Goal: Find specific page/section: Find specific page/section

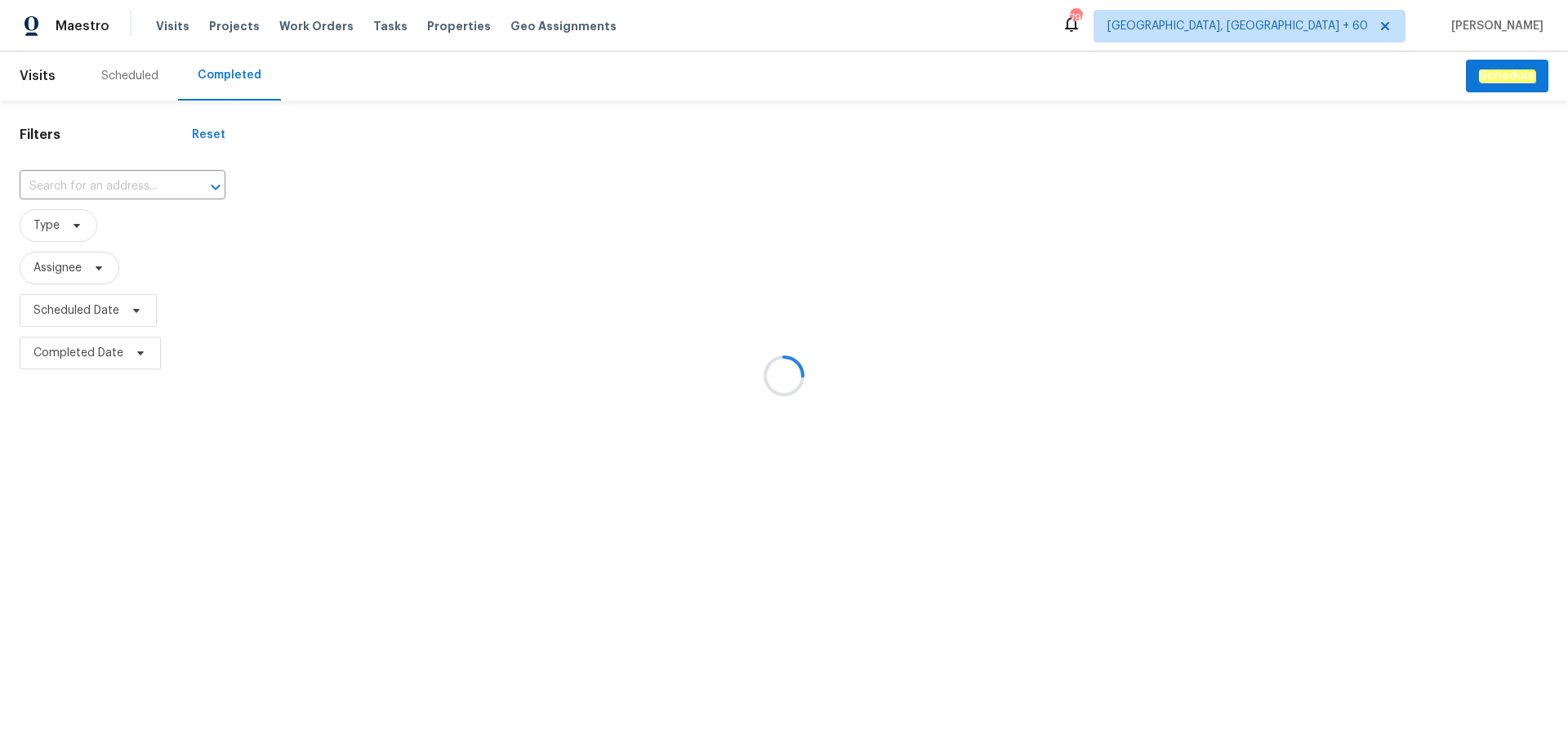
click at [89, 187] on div at bounding box center [784, 376] width 1568 height 751
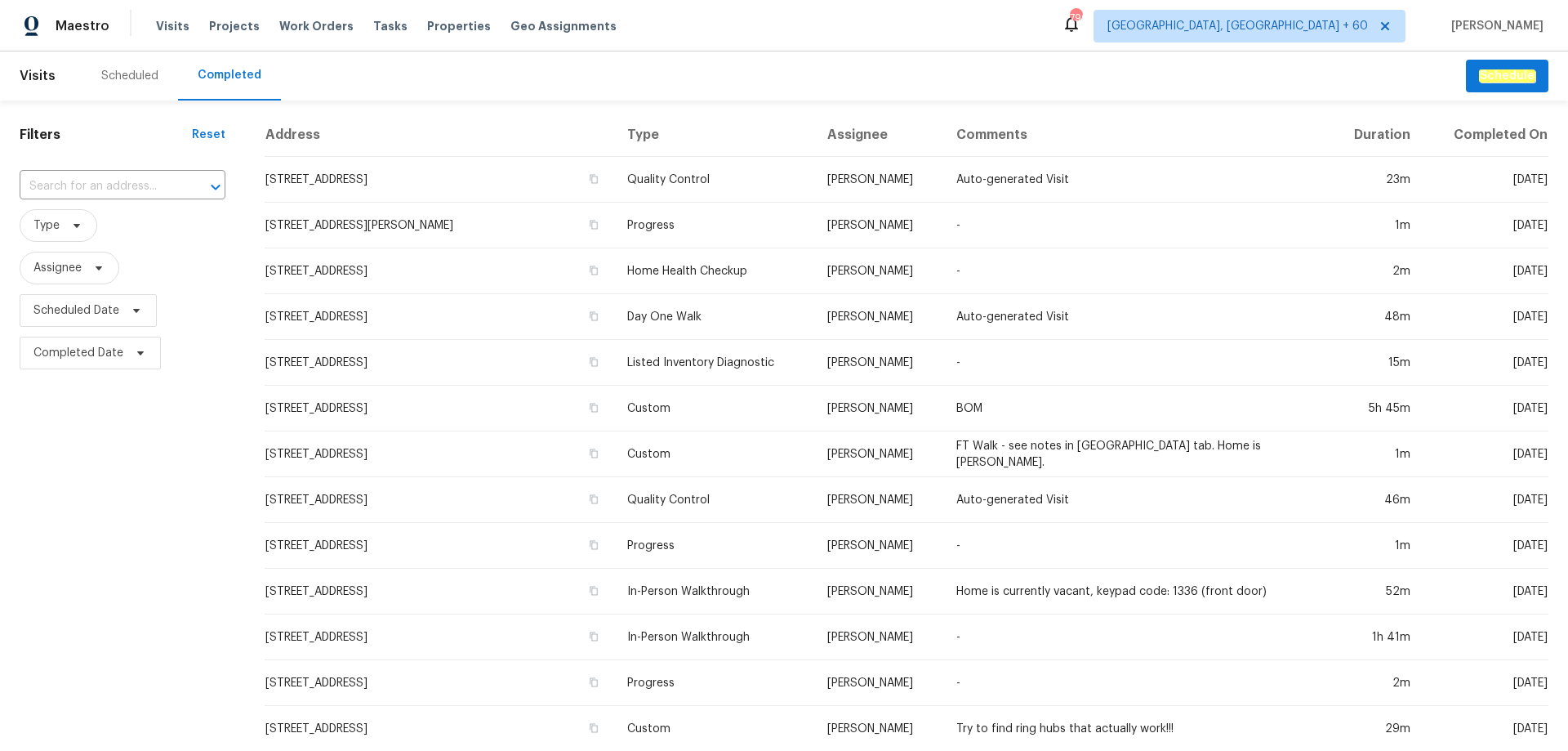
click at [91, 186] on input "text" at bounding box center [100, 186] width 160 height 25
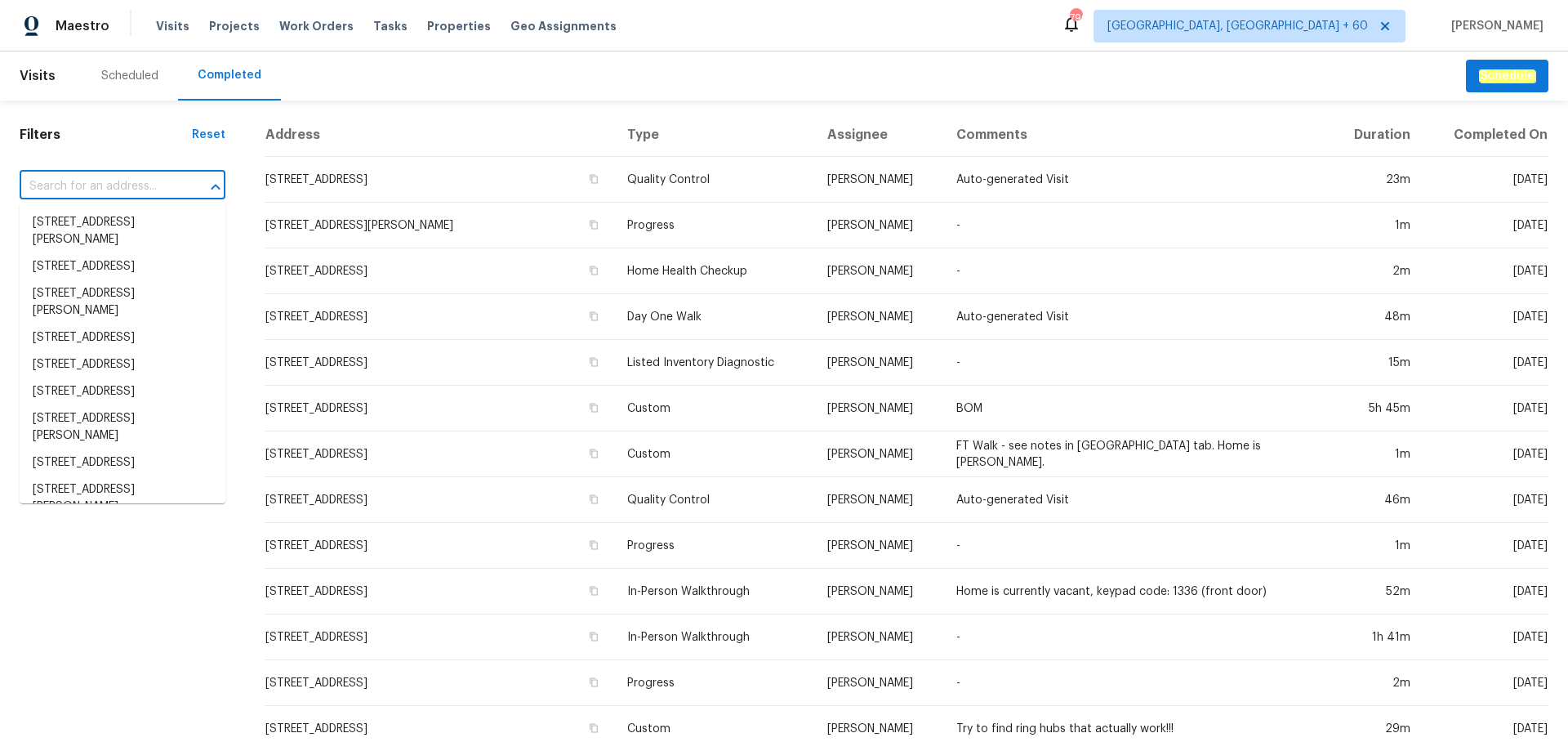
paste input "[STREET_ADDRESS]"
type input "[STREET_ADDRESS]"
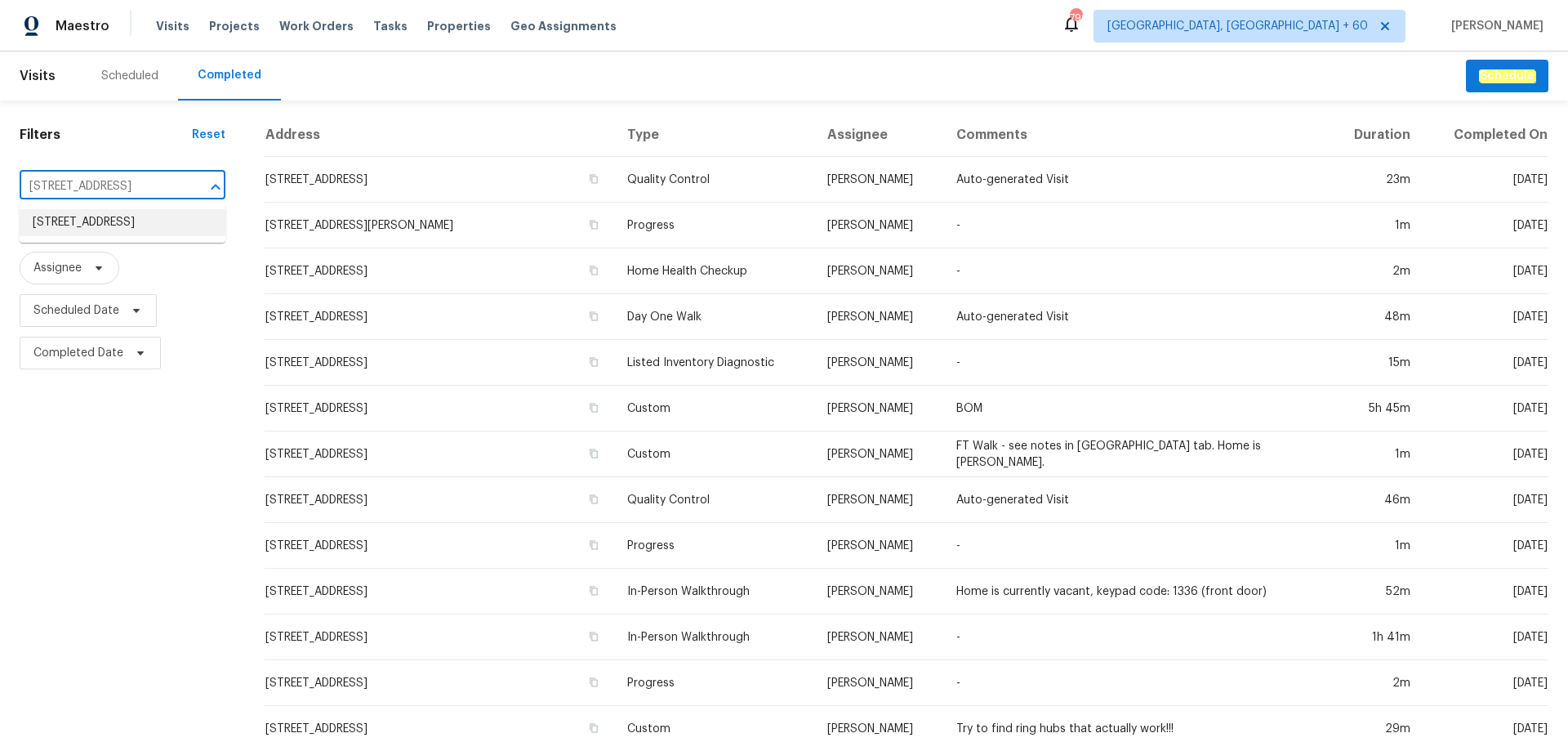
click at [95, 236] on li "[STREET_ADDRESS]" at bounding box center [123, 223] width 206 height 27
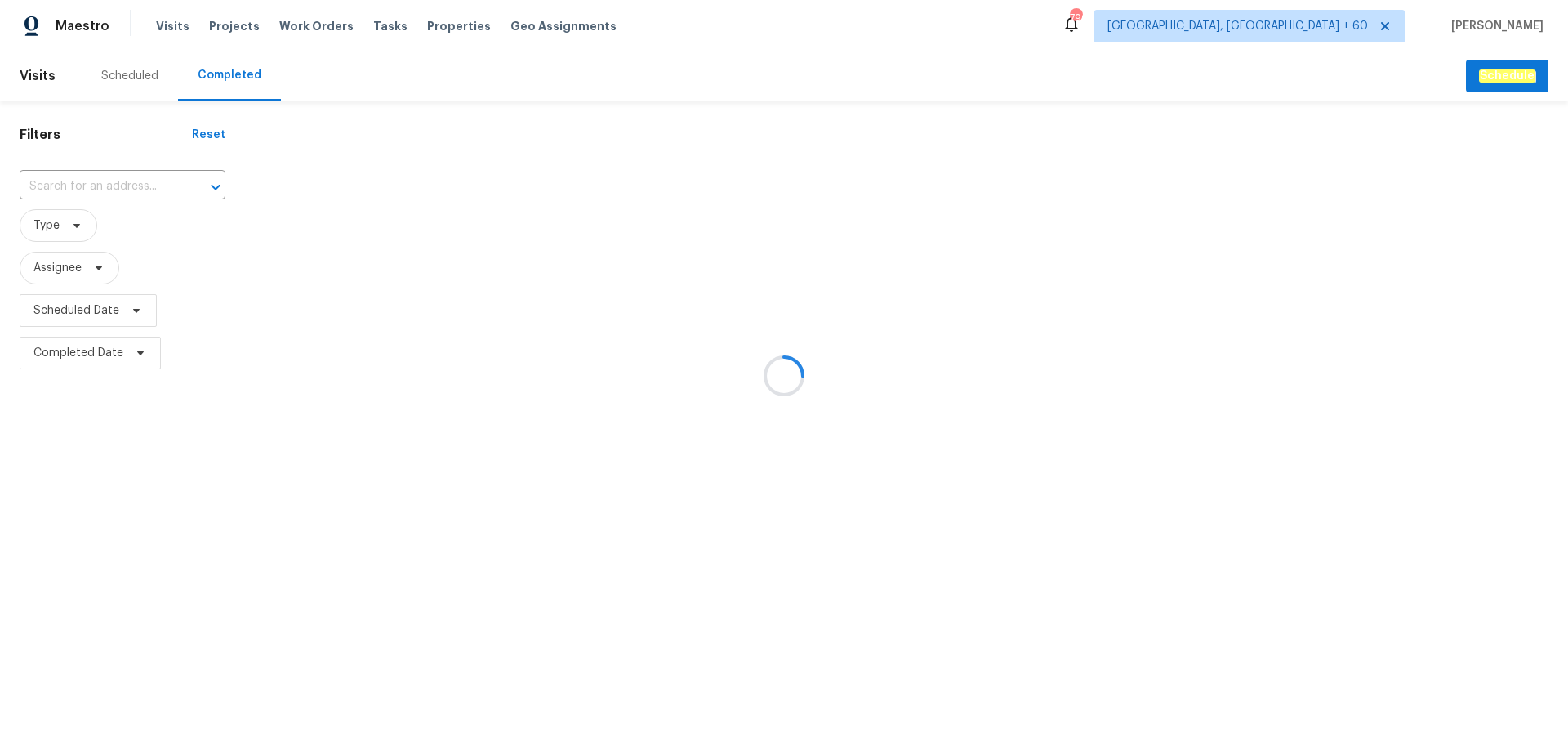
type input "[STREET_ADDRESS]"
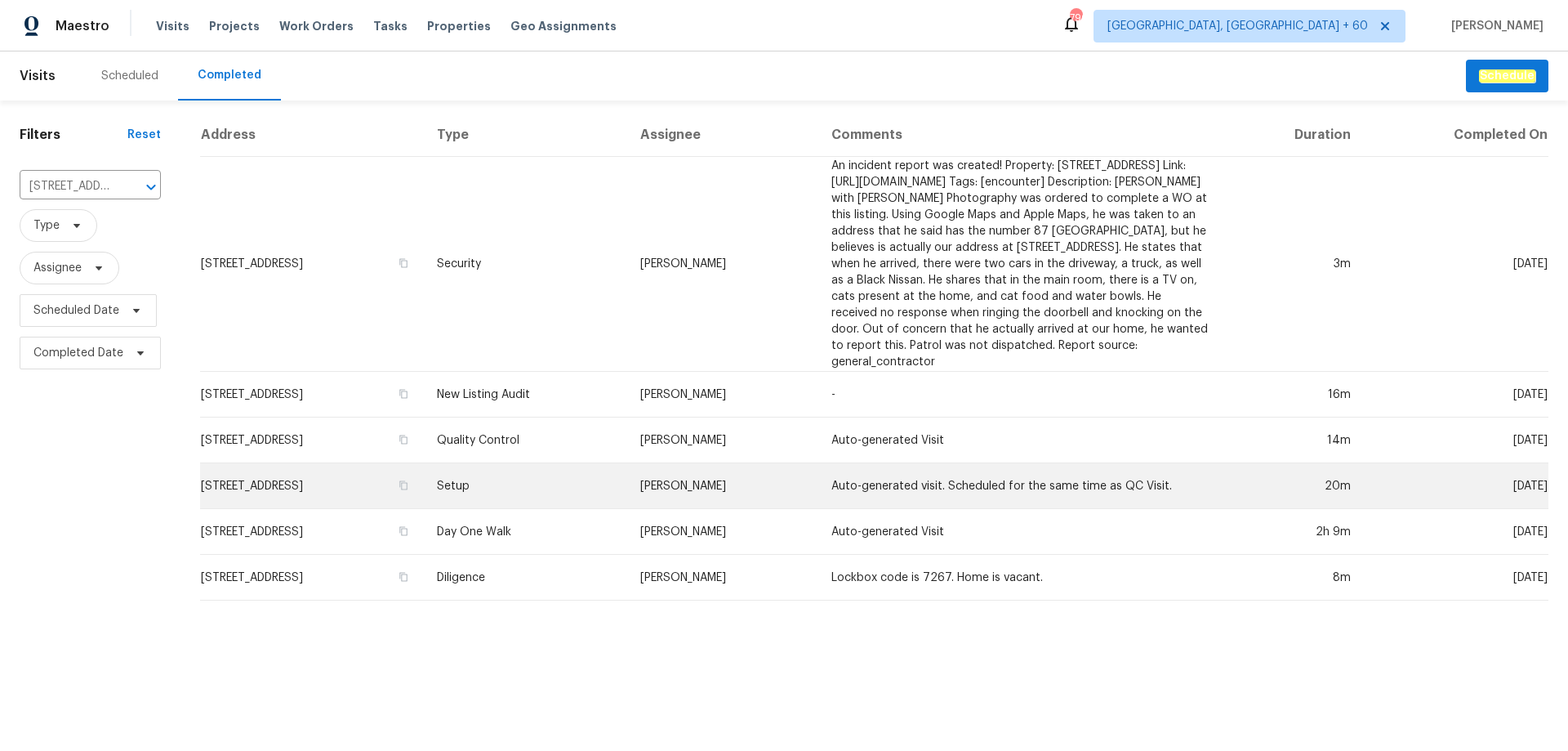
click at [562, 493] on td "Setup" at bounding box center [526, 485] width 204 height 46
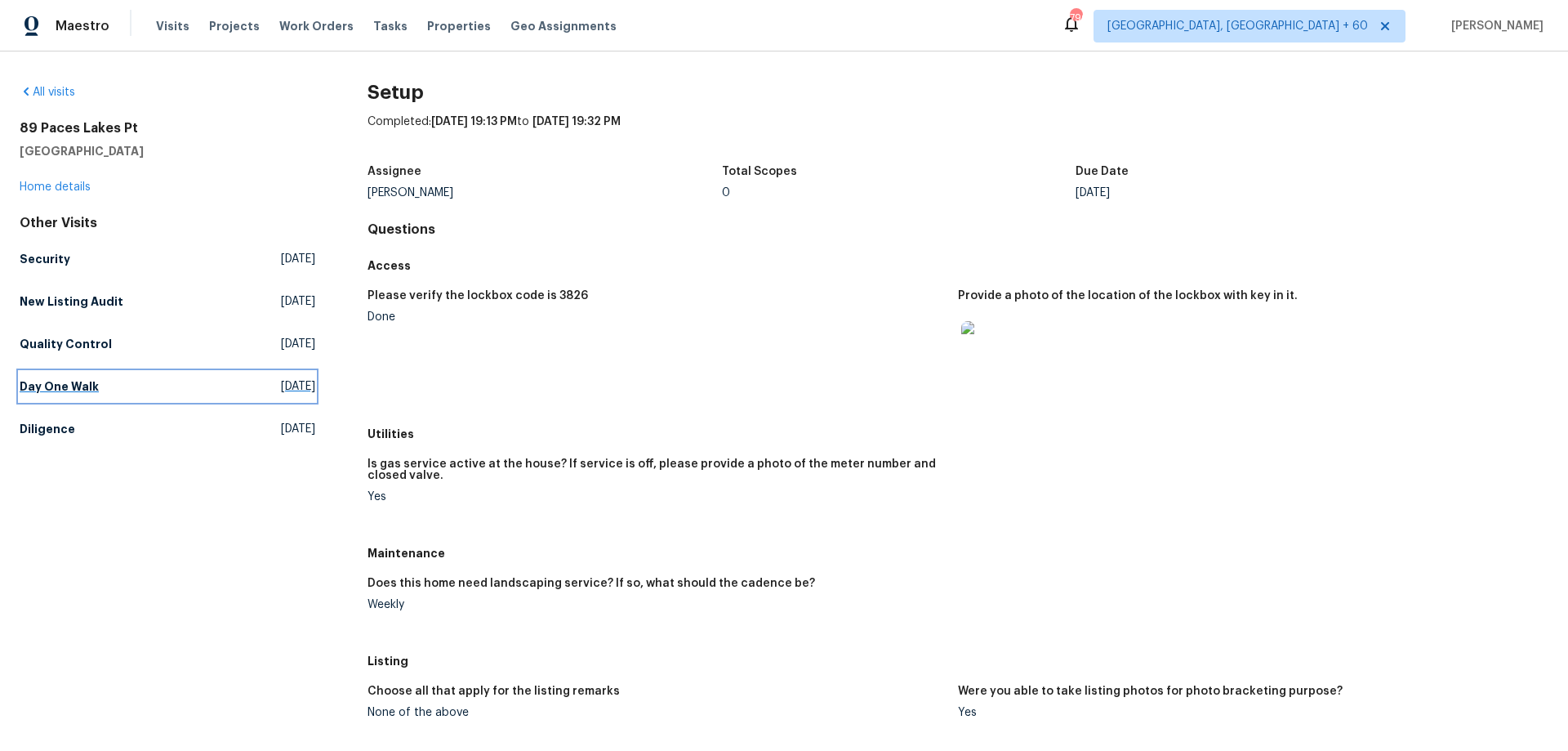
click at [43, 382] on h5 "Day One Walk" at bounding box center [59, 386] width 79 height 17
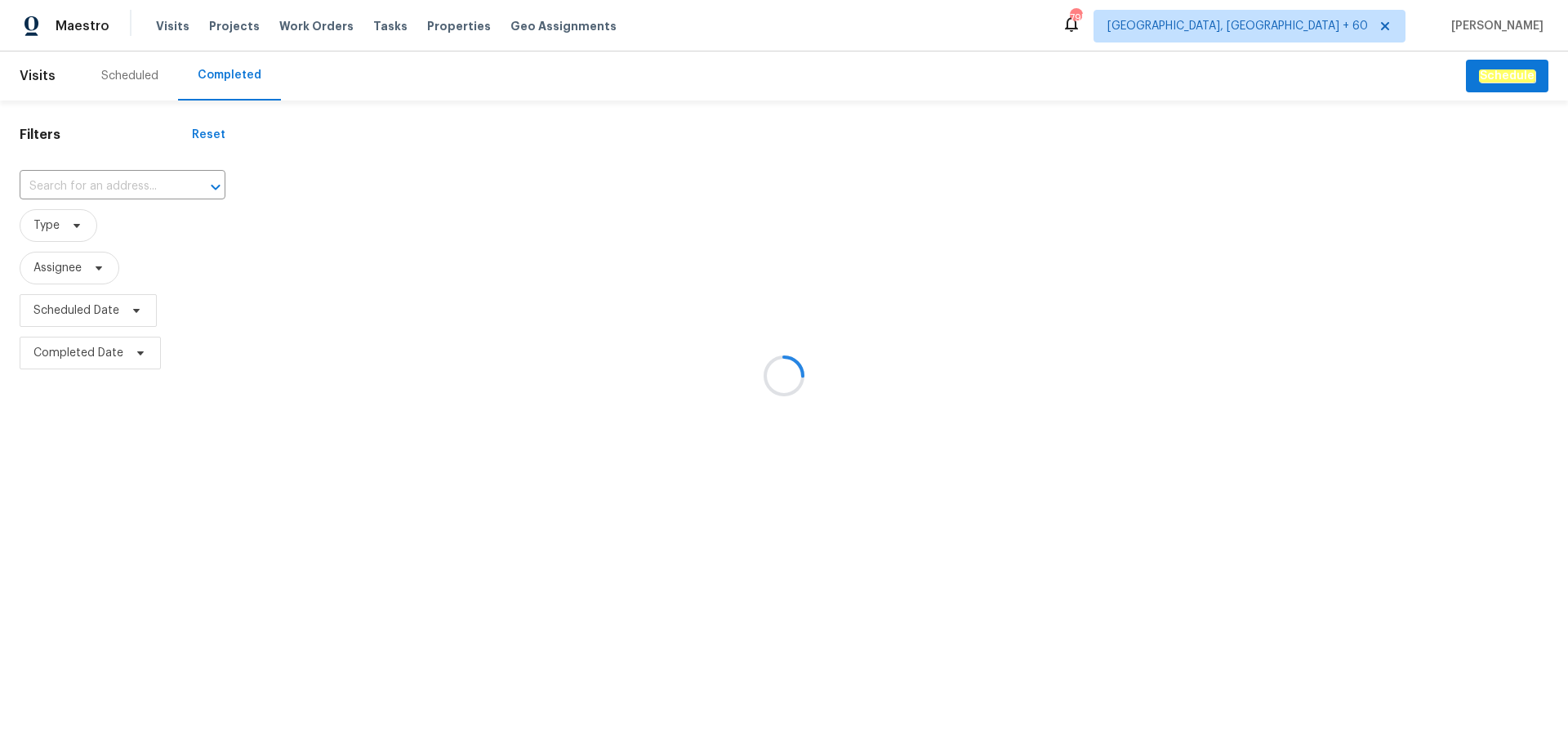
drag, startPoint x: 66, startPoint y: 168, endPoint x: 66, endPoint y: 179, distance: 11.0
click at [66, 164] on div at bounding box center [784, 376] width 1568 height 751
click at [68, 184] on div at bounding box center [784, 376] width 1568 height 751
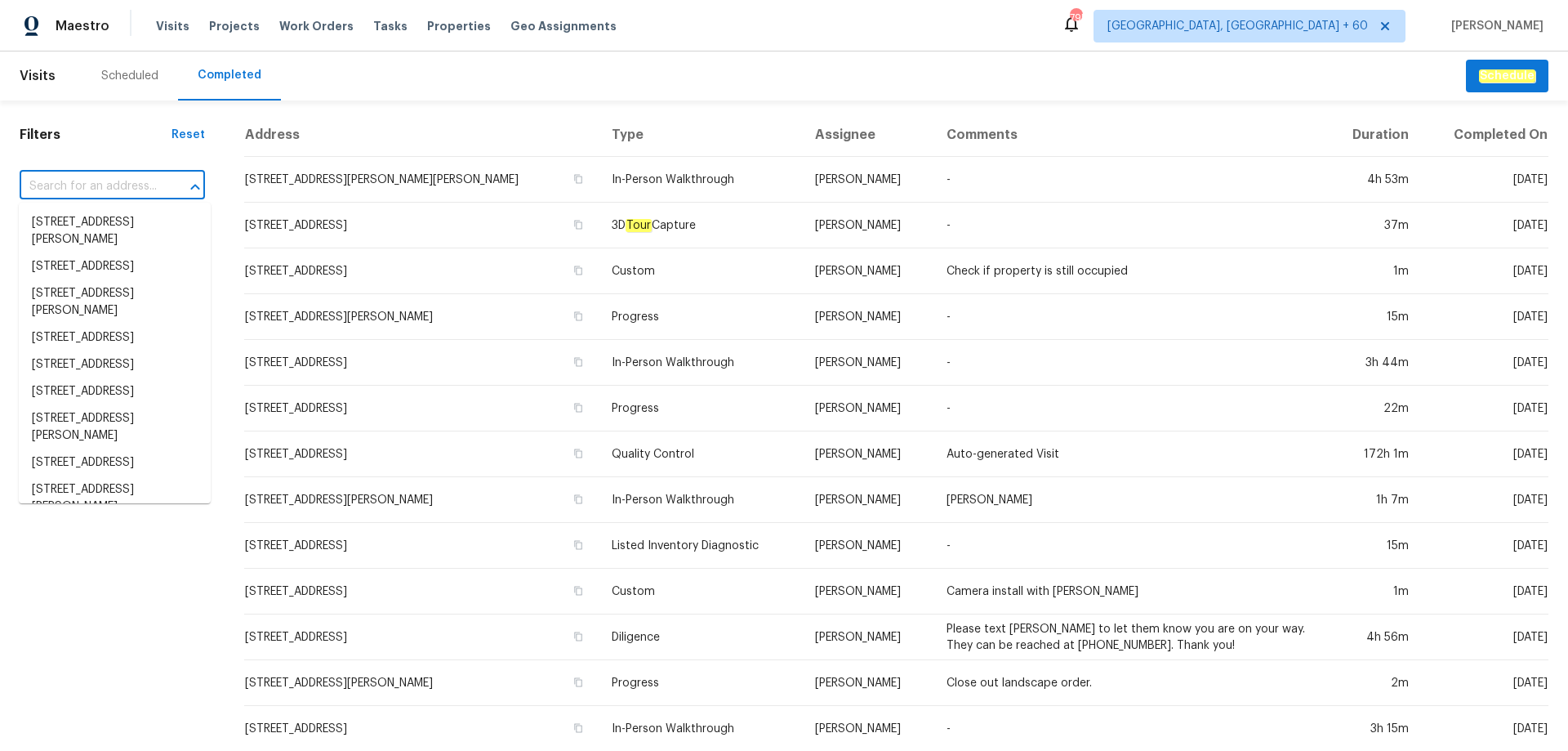
click at [68, 184] on input "text" at bounding box center [90, 186] width 140 height 25
paste input "[STREET_ADDRESS]"
type input "[STREET_ADDRESS]"
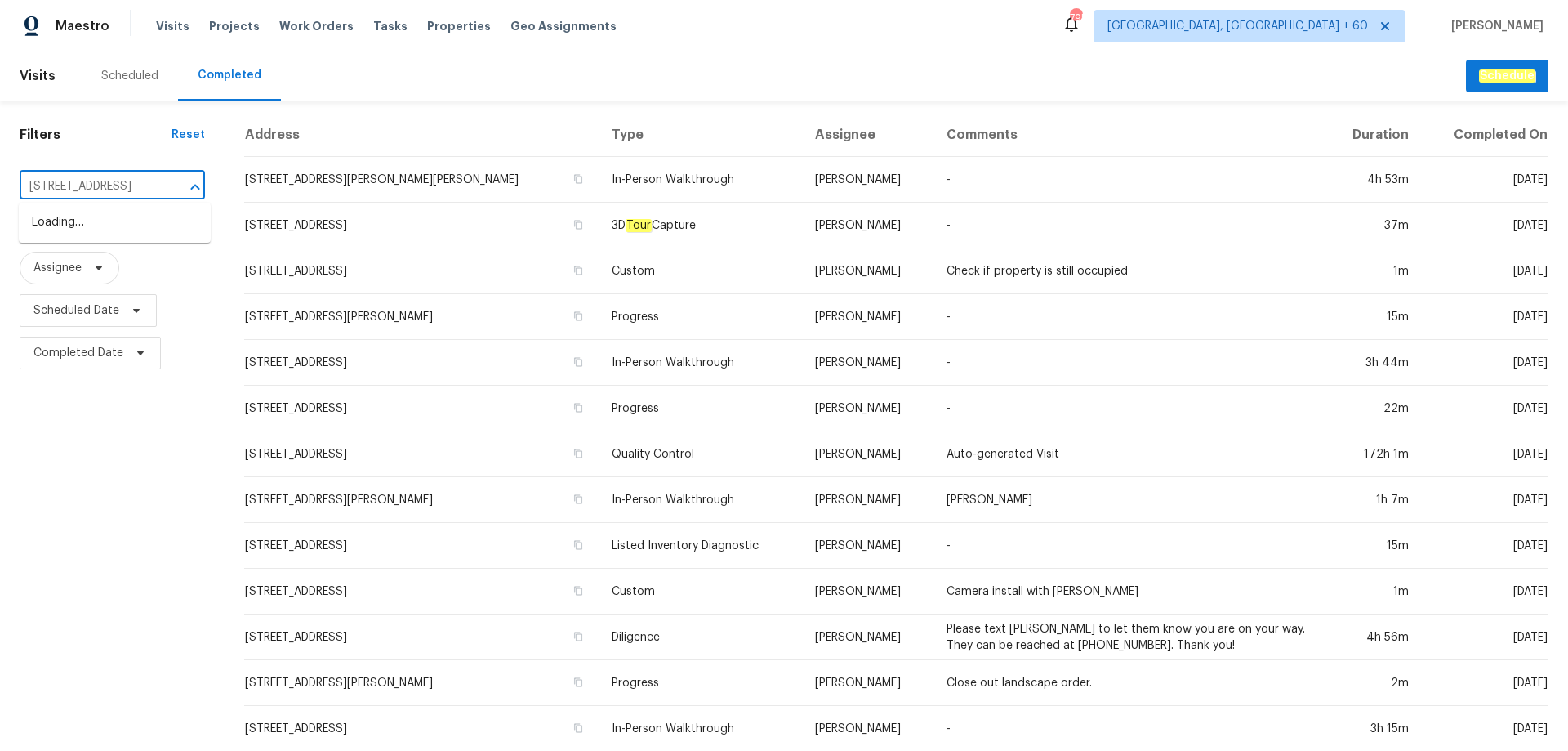
scroll to position [0, 53]
click at [78, 226] on li "[STREET_ADDRESS]" at bounding box center [115, 223] width 192 height 27
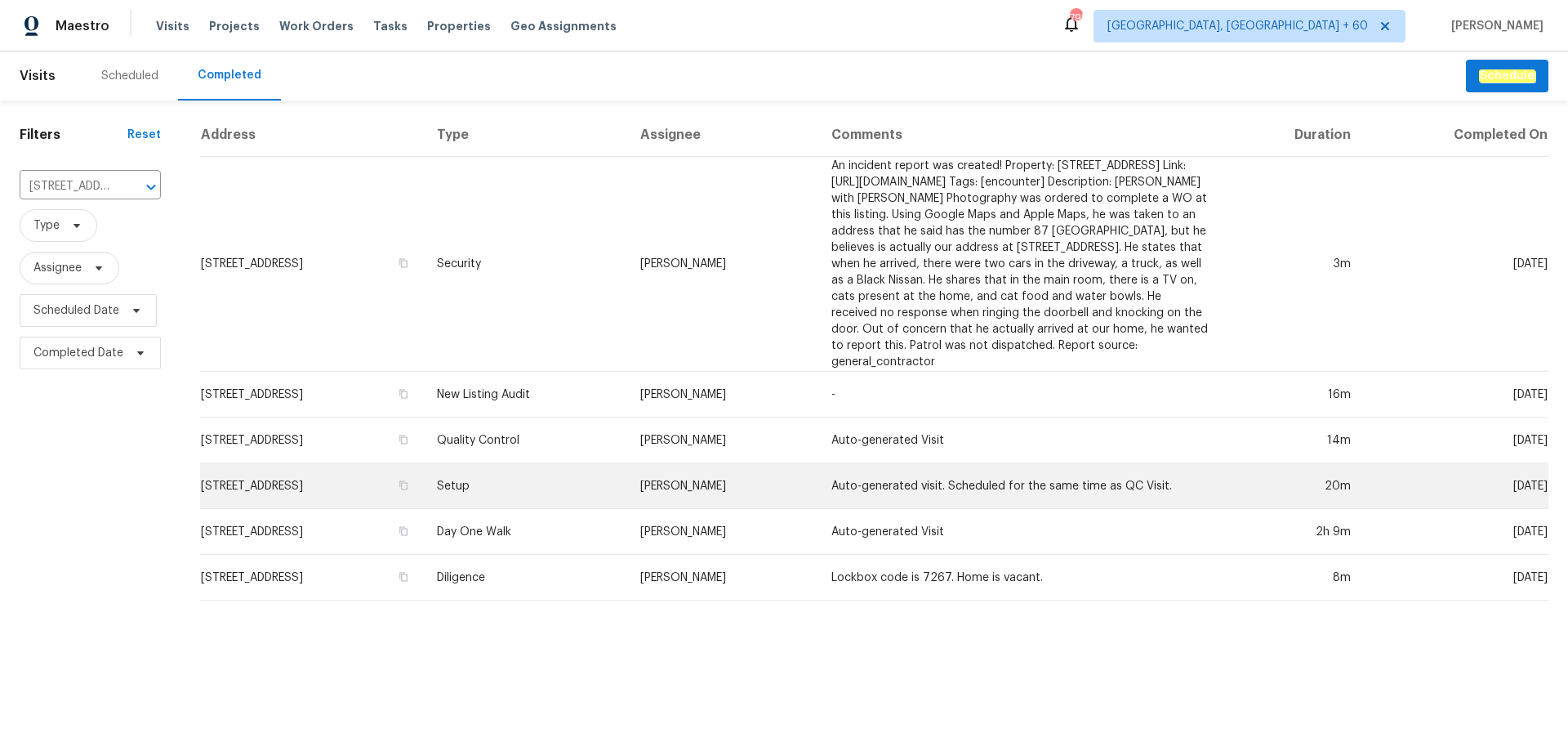
click at [553, 509] on td "Setup" at bounding box center [526, 485] width 204 height 46
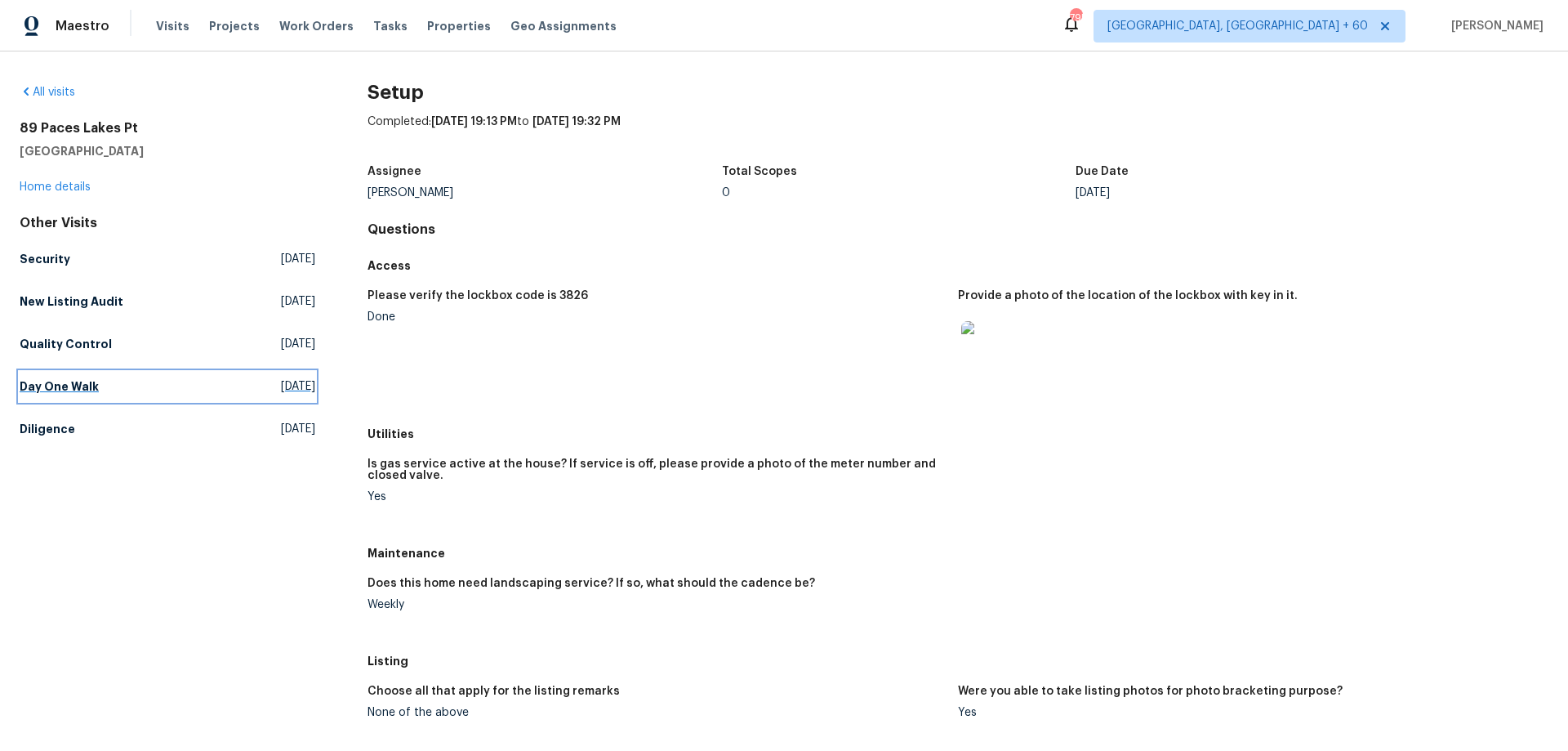
click at [81, 395] on link "Day One Walk [DATE]" at bounding box center [168, 385] width 296 height 29
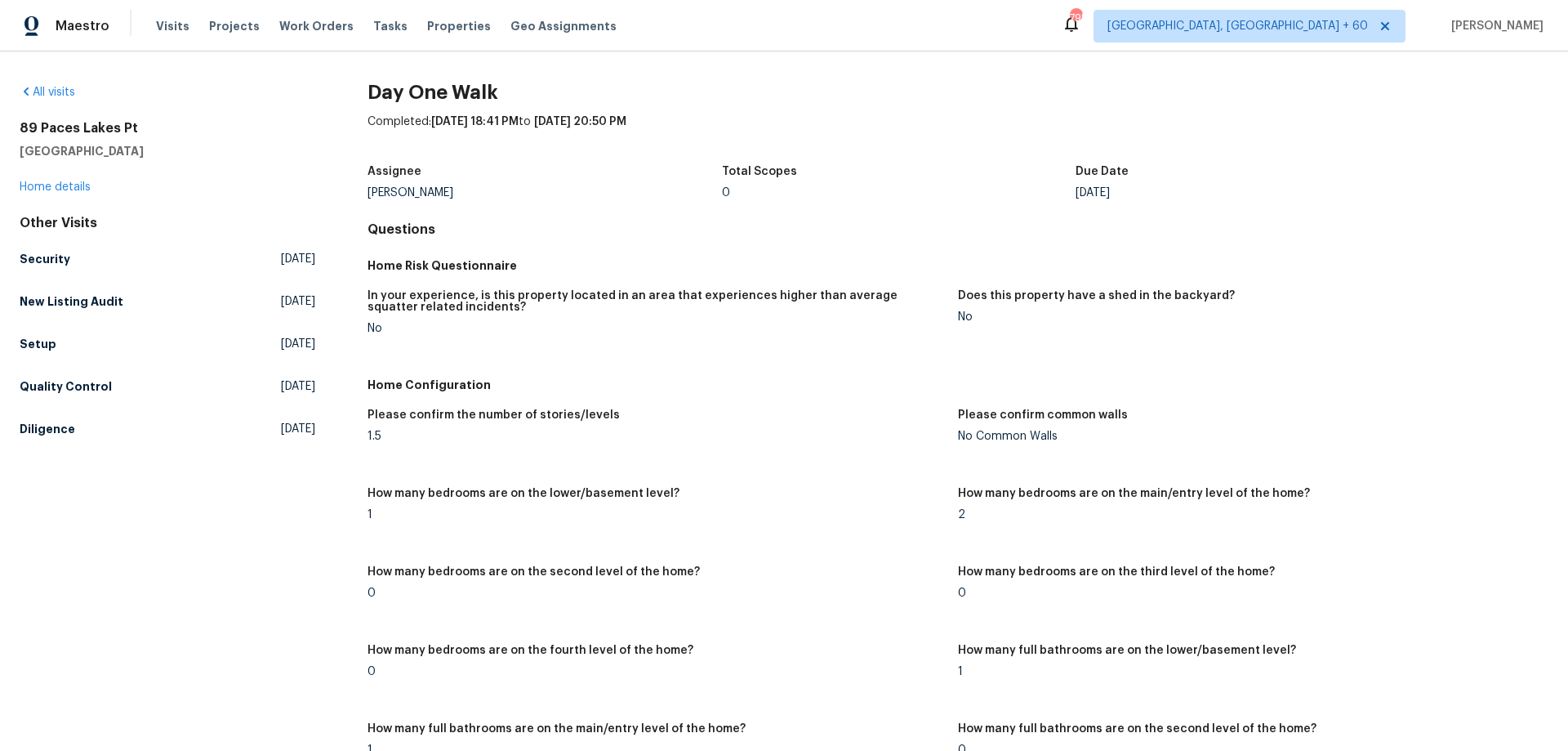
scroll to position [2644, 0]
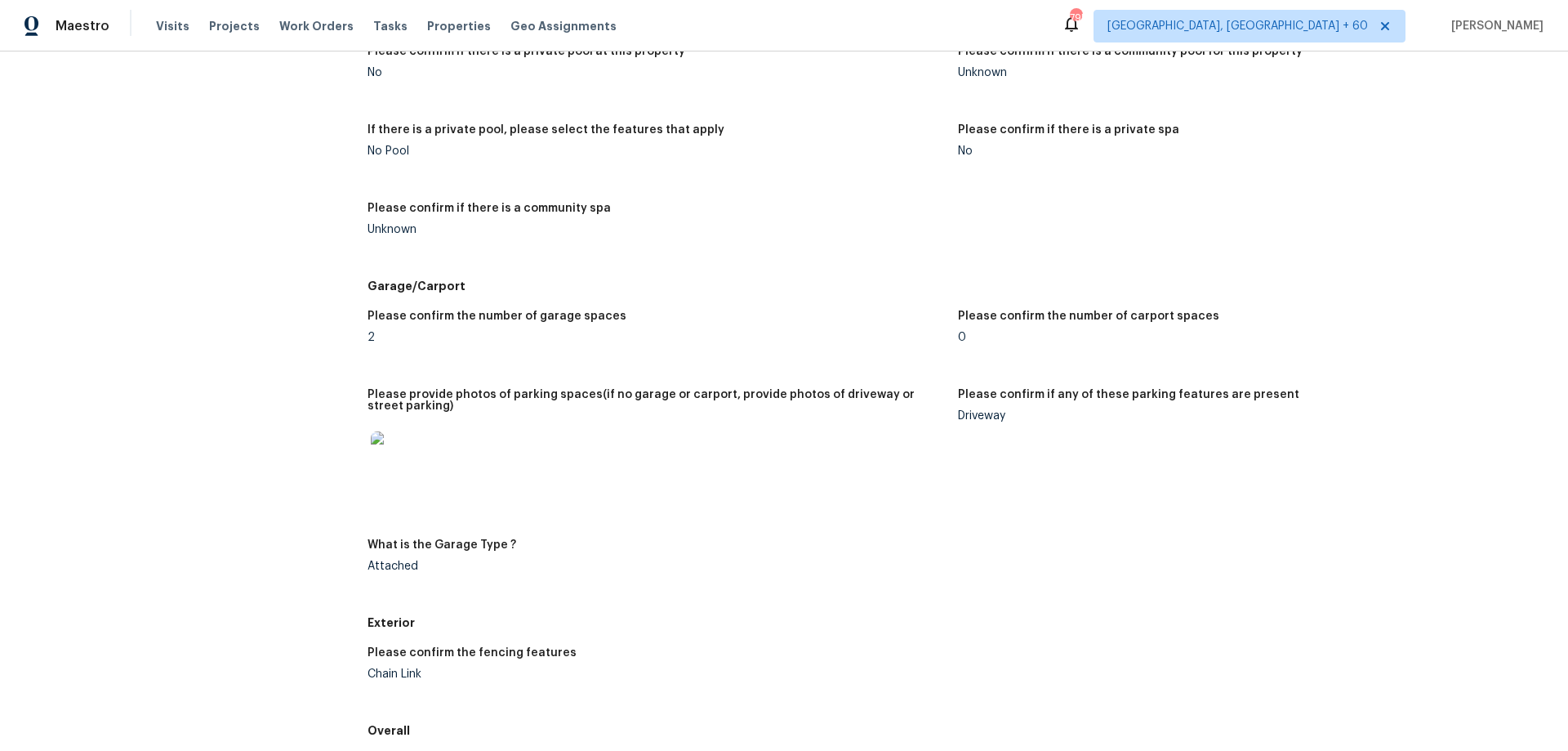
click at [375, 461] on img at bounding box center [396, 457] width 52 height 52
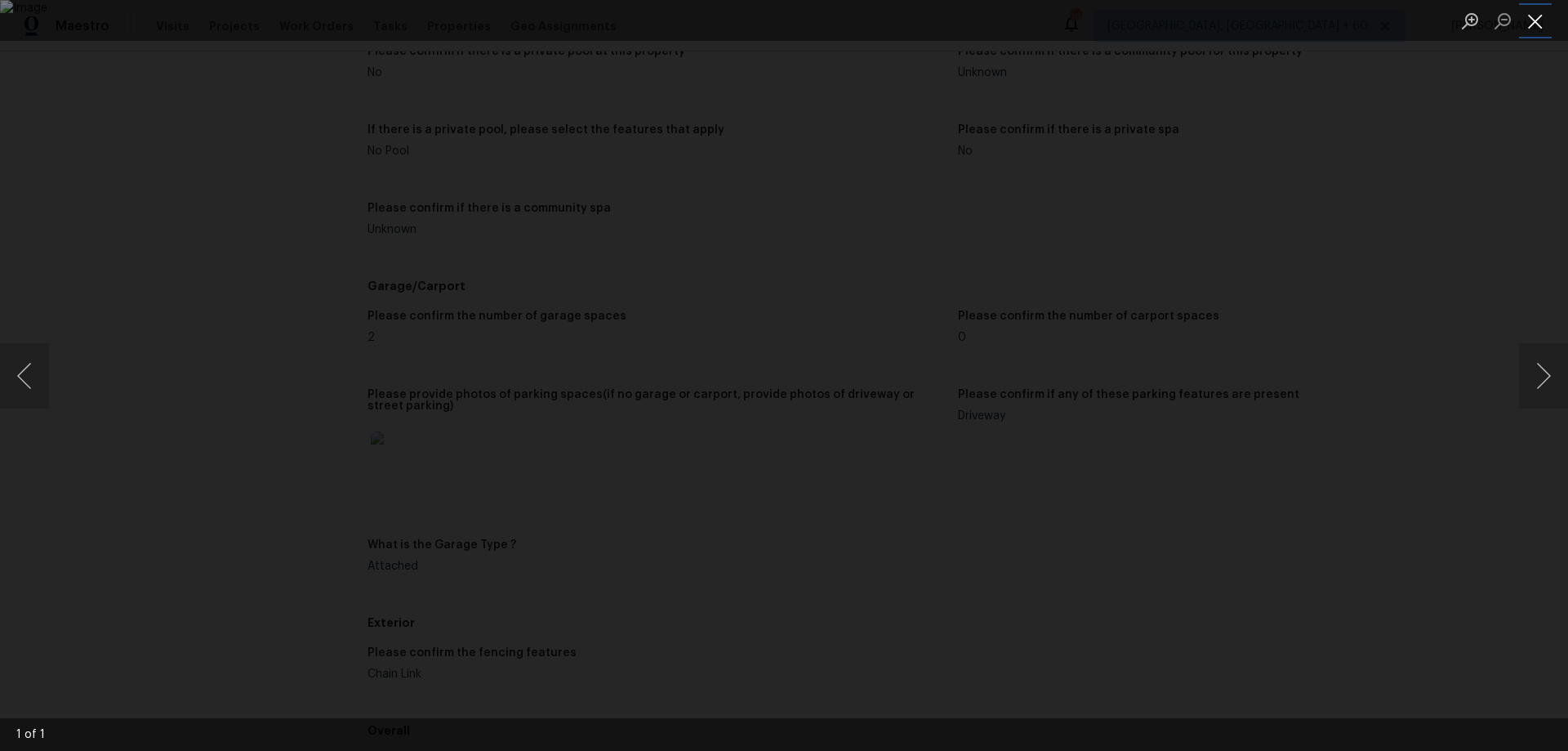
click at [1542, 26] on button "Close lightbox" at bounding box center [1535, 21] width 32 height 28
